Goal: Task Accomplishment & Management: Use online tool/utility

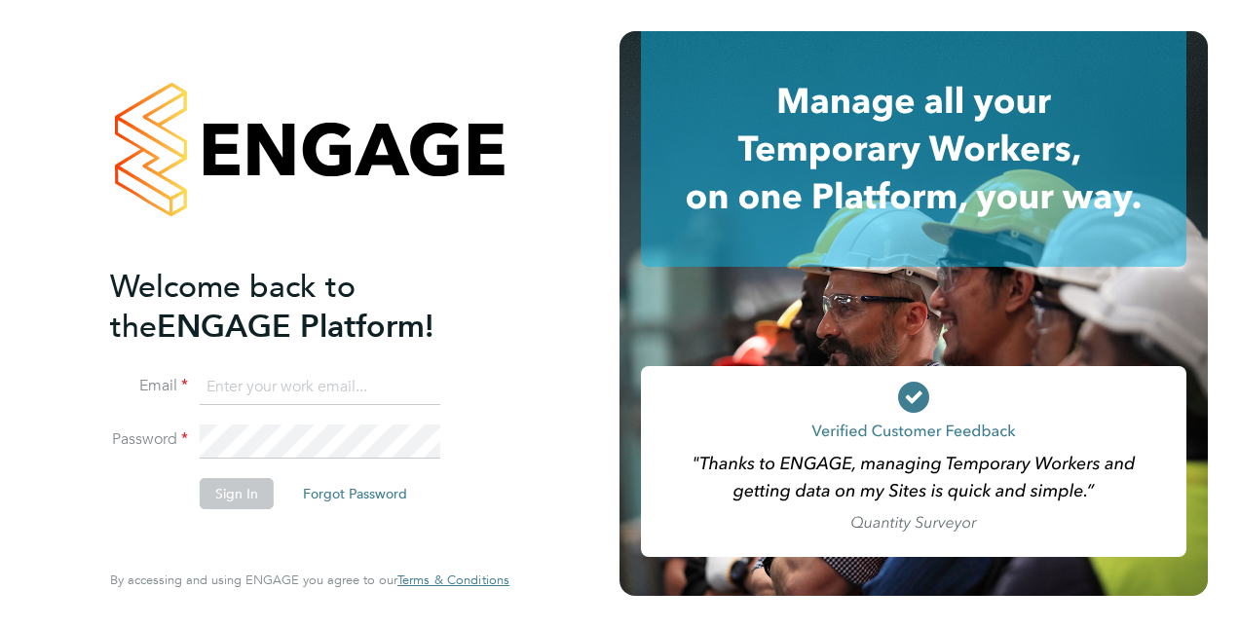
type input "andrew.thorne@justice.gov.uk"
click at [247, 495] on button "Sign In" at bounding box center [237, 493] width 74 height 31
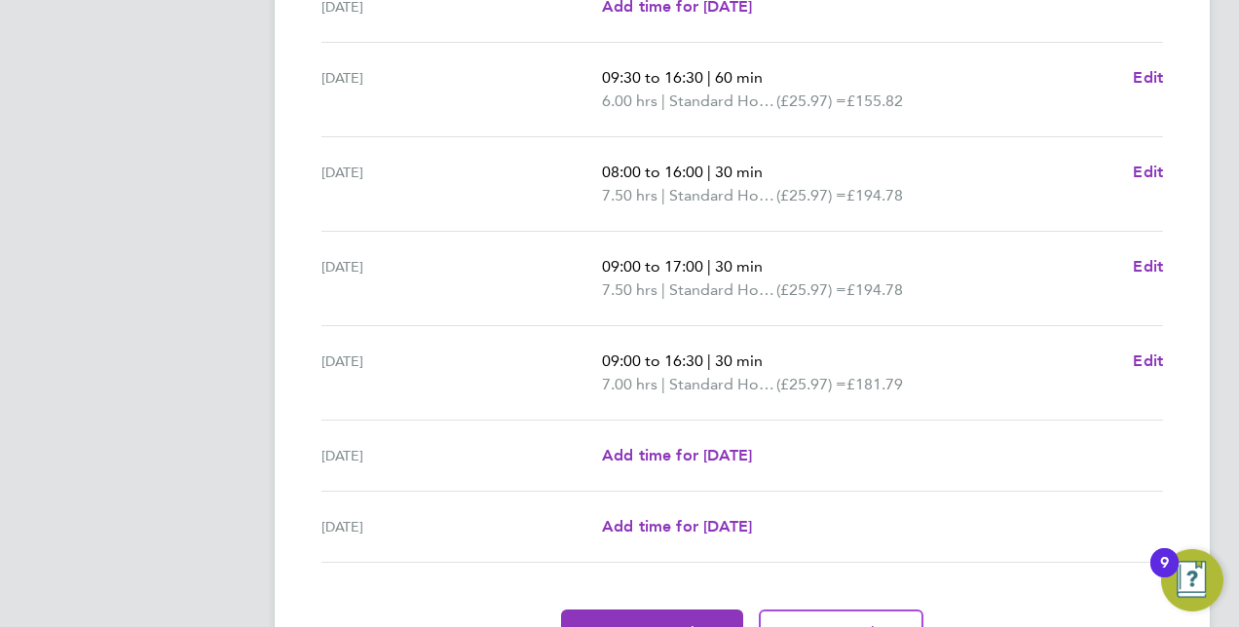
scroll to position [682, 0]
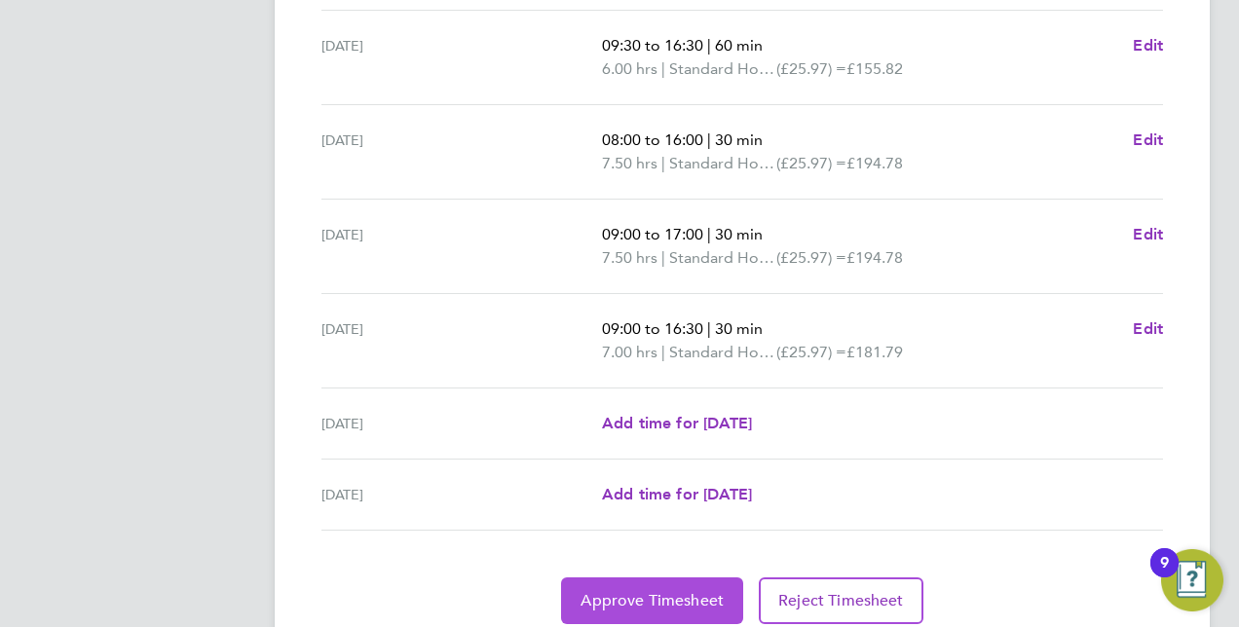
click at [658, 591] on span "Approve Timesheet" at bounding box center [651, 600] width 143 height 19
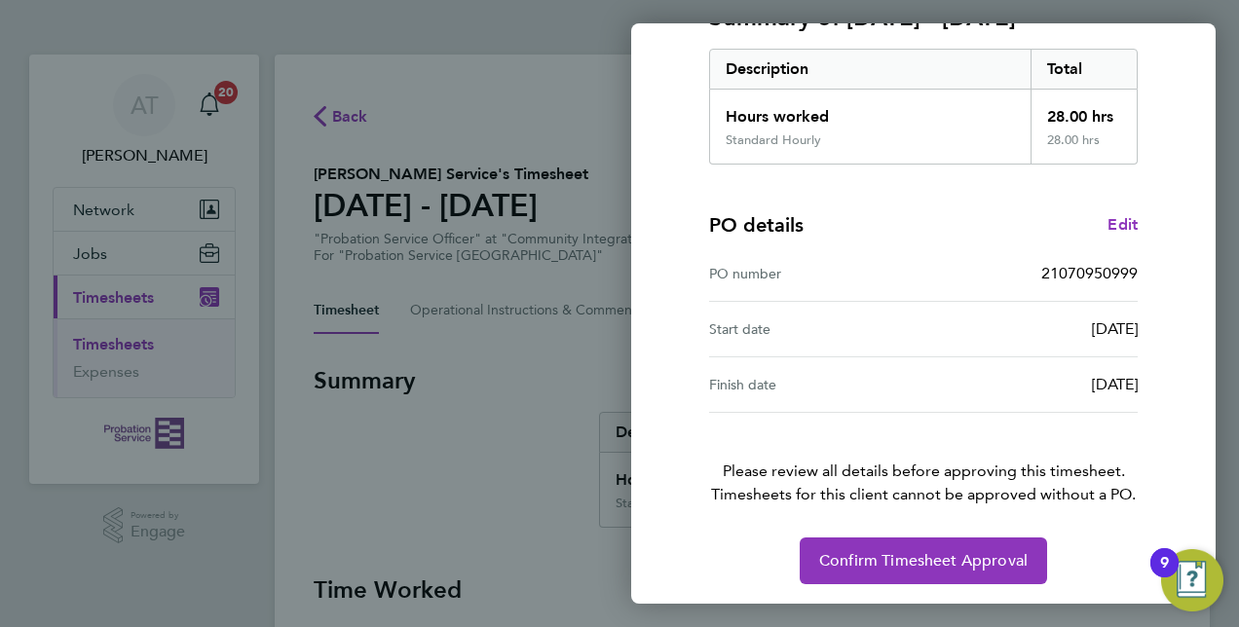
scroll to position [304, 0]
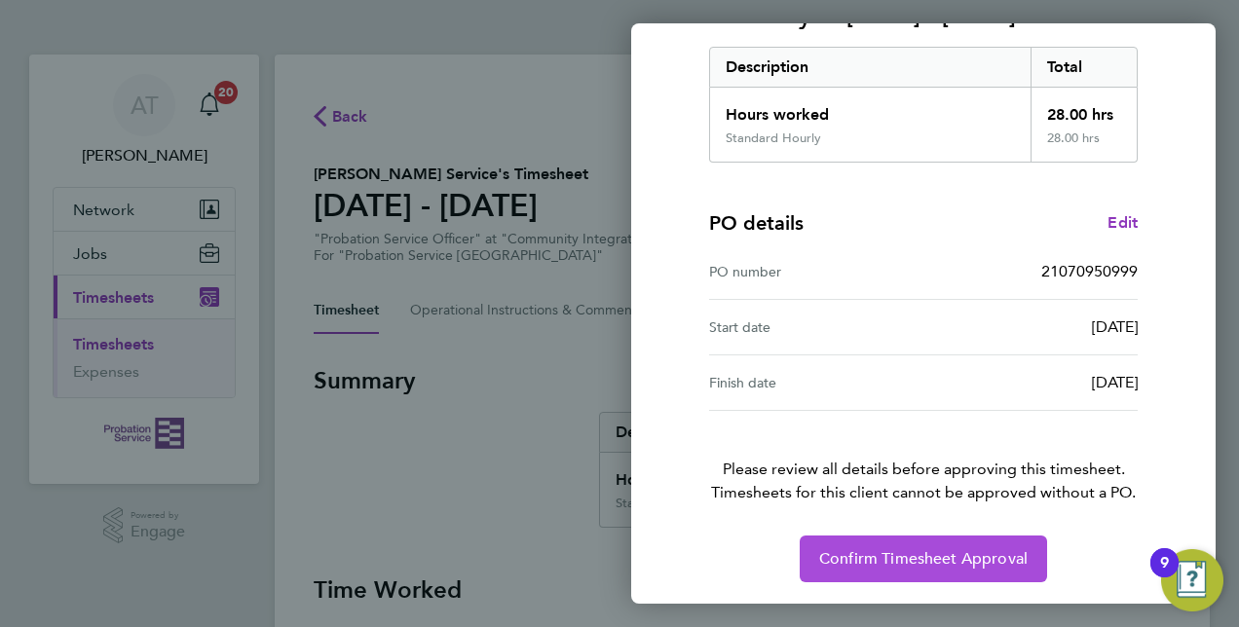
click at [865, 553] on span "Confirm Timesheet Approval" at bounding box center [923, 558] width 208 height 19
